Goal: Check status

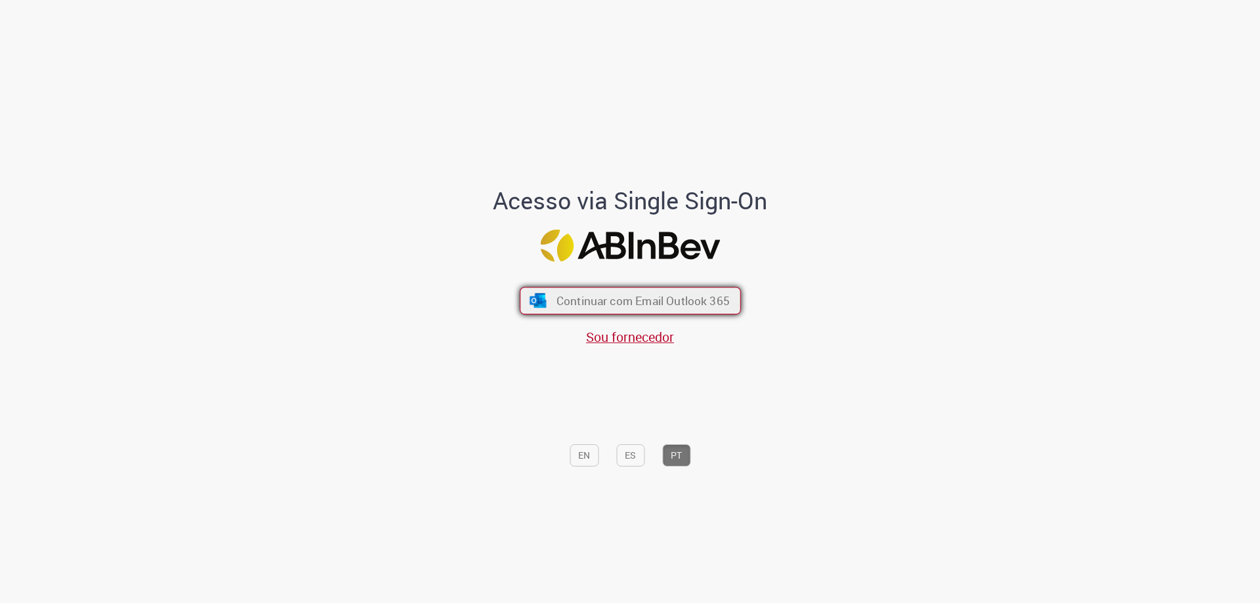
click at [690, 308] on span "Continuar com Email Outlook 365" at bounding box center [642, 300] width 173 height 15
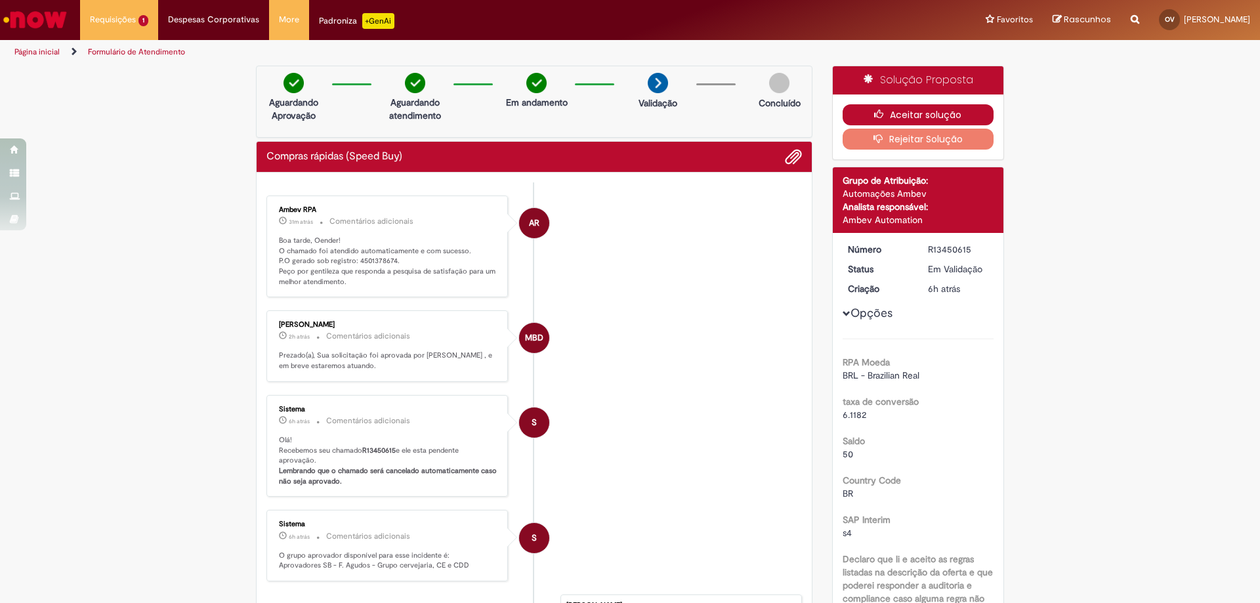
click at [942, 112] on button "Aceitar solução" at bounding box center [919, 114] width 152 height 21
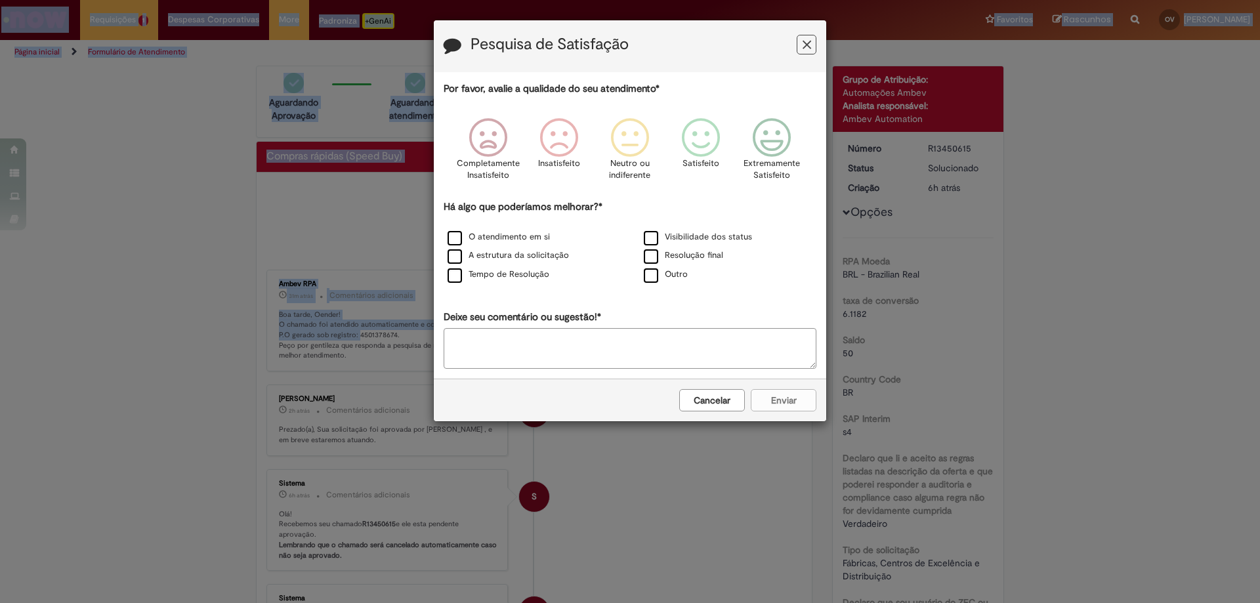
drag, startPoint x: 353, startPoint y: 257, endPoint x: 386, endPoint y: 259, distance: 33.5
click at [386, 259] on body "Pesquisa de Satisfação Por favor, avalie a qualidade do seu atendimento* Comple…" at bounding box center [630, 301] width 1260 height 603
click at [726, 408] on button "Cancelar" at bounding box center [712, 400] width 66 height 22
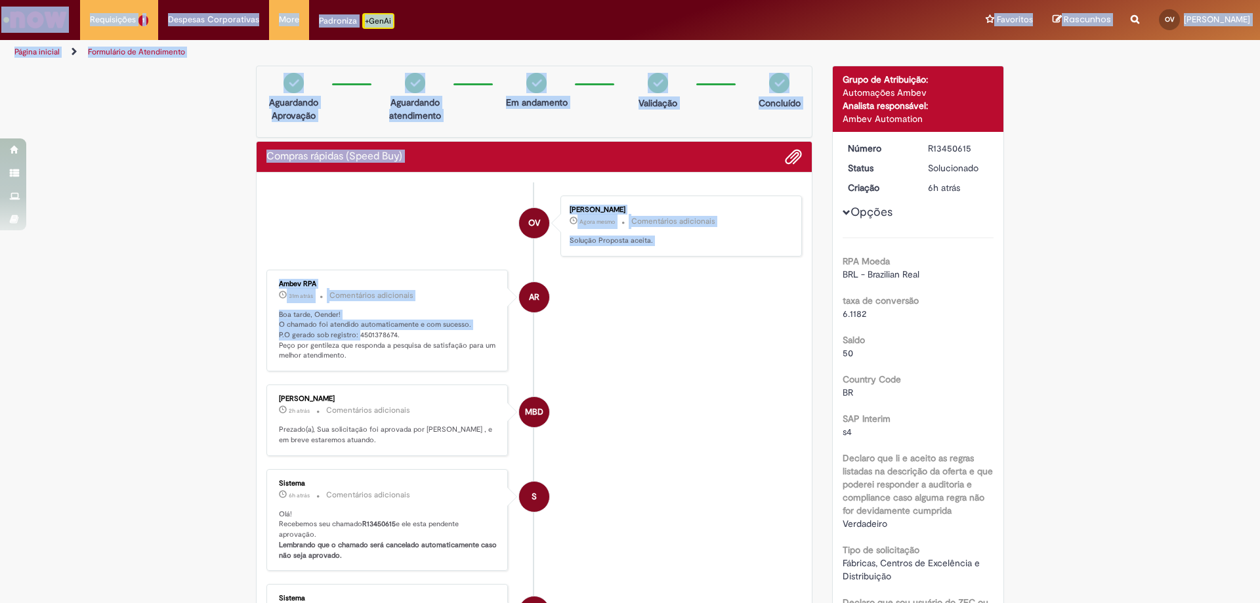
click at [407, 269] on ul "OV [PERSON_NAME] Agora mesmo Agora mesmo Comentários adicionais Solução Propost…" at bounding box center [535, 484] width 536 height 602
click at [741, 393] on ul "OV [PERSON_NAME] Agora mesmo Agora mesmo Comentários adicionais Solução Propost…" at bounding box center [535, 484] width 536 height 602
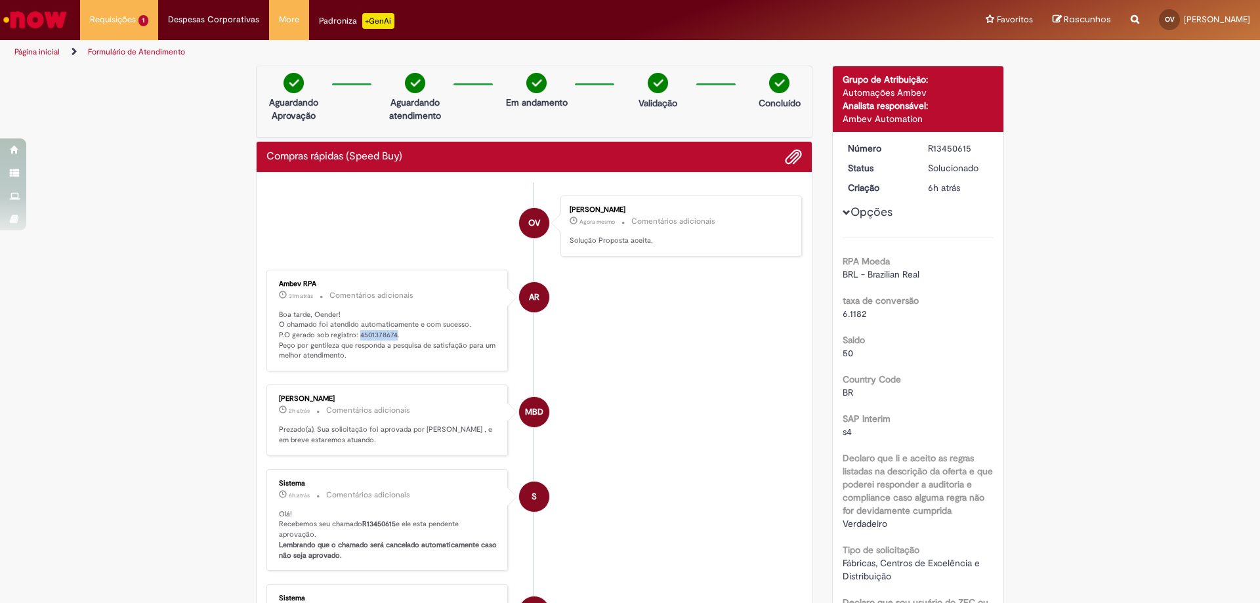
drag, startPoint x: 352, startPoint y: 334, endPoint x: 388, endPoint y: 335, distance: 36.2
click at [388, 335] on p "Boa tarde, Oender! O chamado foi atendido automaticamente e com sucesso. P.O ge…" at bounding box center [388, 336] width 219 height 52
copy p "4501378674"
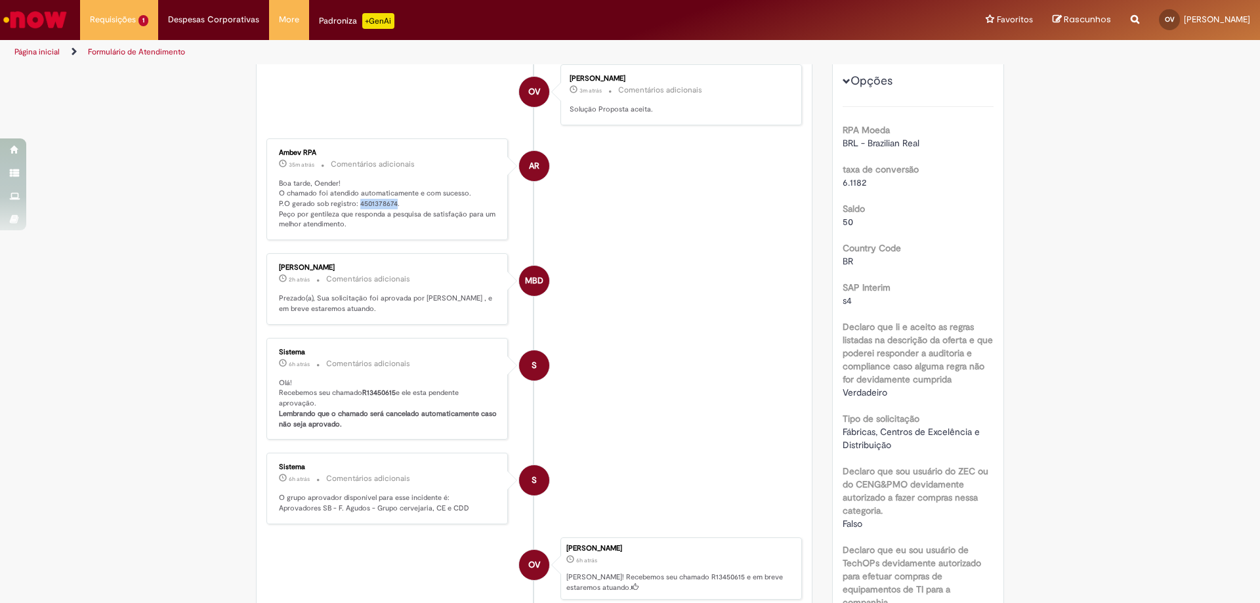
scroll to position [197, 0]
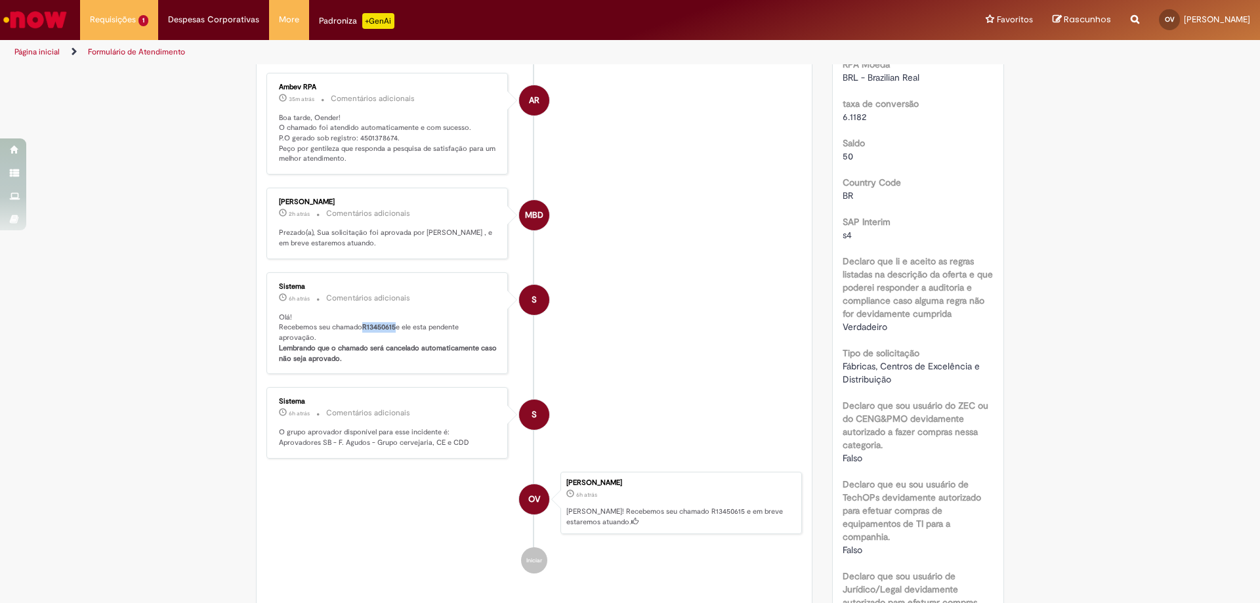
drag, startPoint x: 360, startPoint y: 335, endPoint x: 393, endPoint y: 337, distance: 33.5
click at [393, 337] on p "Olá! Recebemos seu chamado R13450615 e ele esta pendente aprovação. Lembrando q…" at bounding box center [388, 338] width 219 height 52
copy b "R13450615"
